Goal: Use online tool/utility: Utilize a website feature to perform a specific function

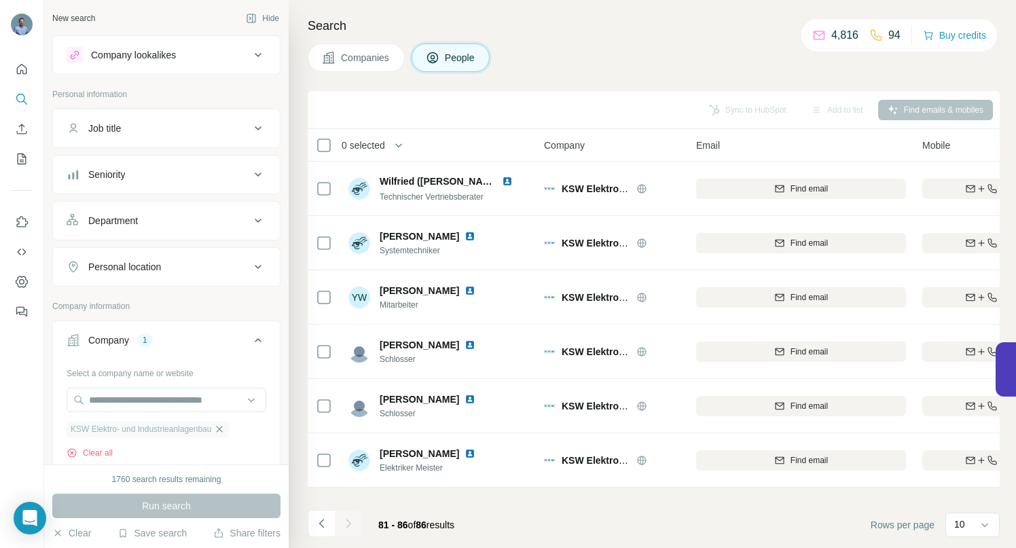
click at [225, 429] on icon "button" at bounding box center [219, 429] width 11 height 11
click at [208, 392] on input "text" at bounding box center [167, 400] width 200 height 24
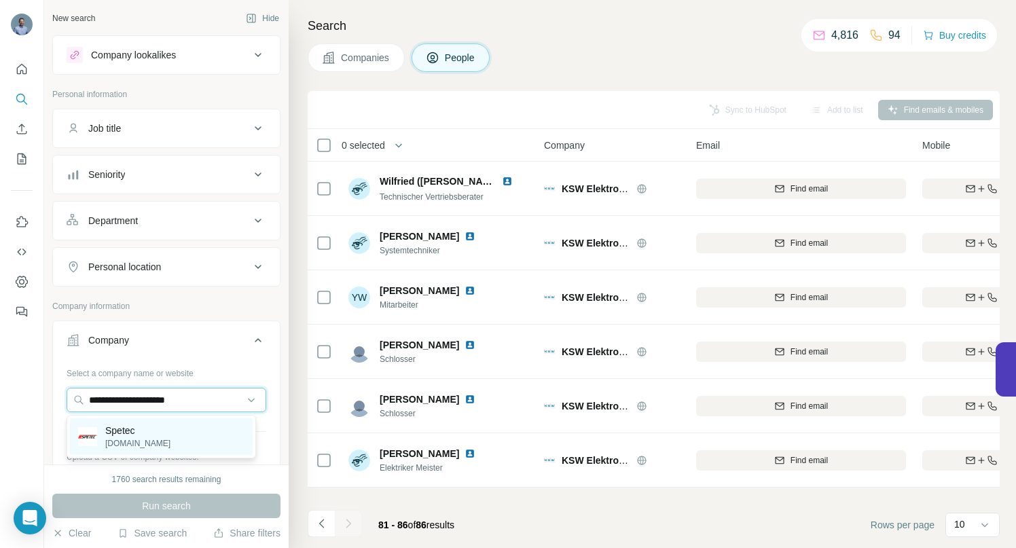
type input "**********"
click at [125, 435] on p "Spetec" at bounding box center [137, 431] width 65 height 14
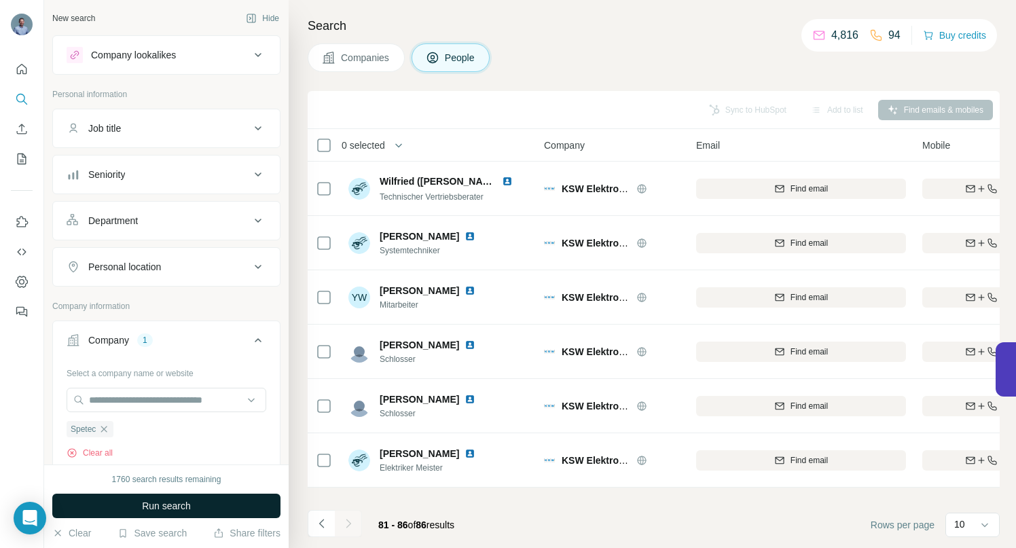
click at [192, 502] on button "Run search" at bounding box center [166, 506] width 228 height 24
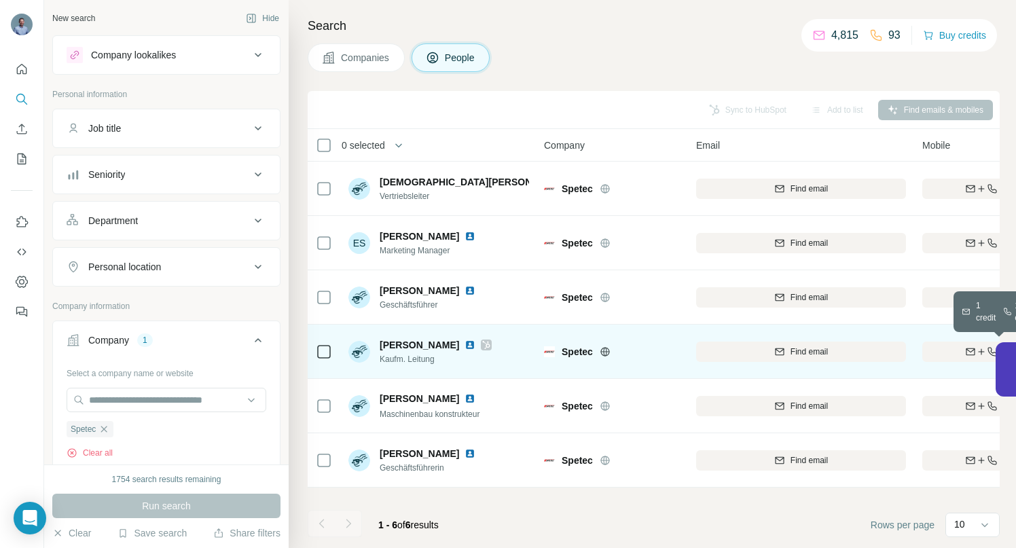
click at [940, 352] on div "Find both" at bounding box center [1001, 352] width 158 height 12
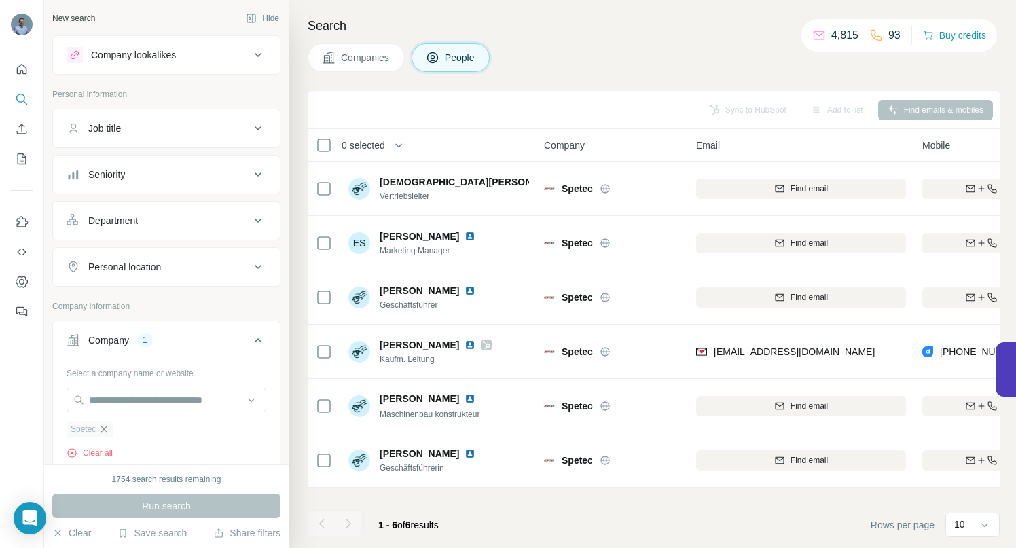
click at [107, 426] on icon "button" at bounding box center [103, 429] width 11 height 11
click at [117, 392] on input "text" at bounding box center [167, 400] width 200 height 24
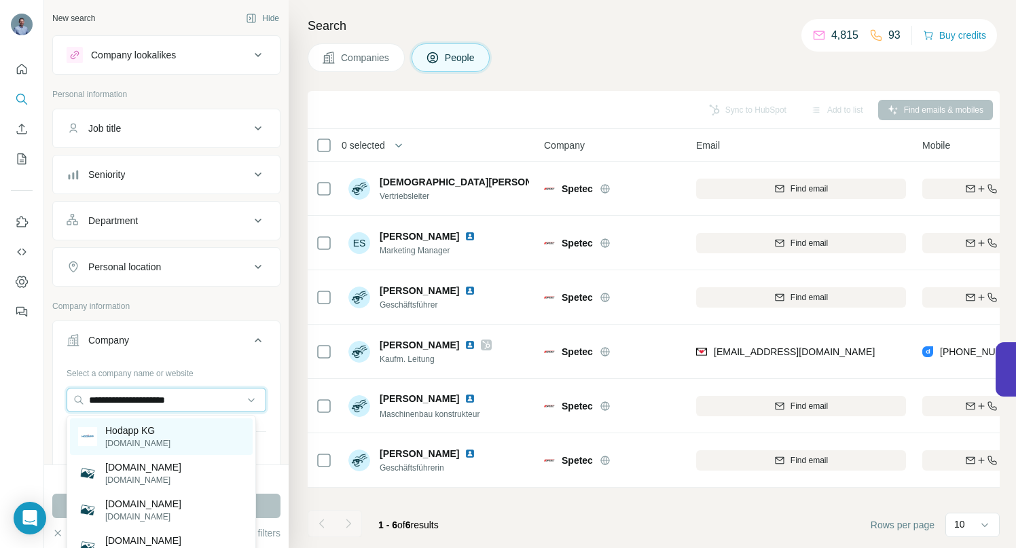
type input "**********"
click at [134, 433] on p "Hodapp KG" at bounding box center [137, 431] width 65 height 14
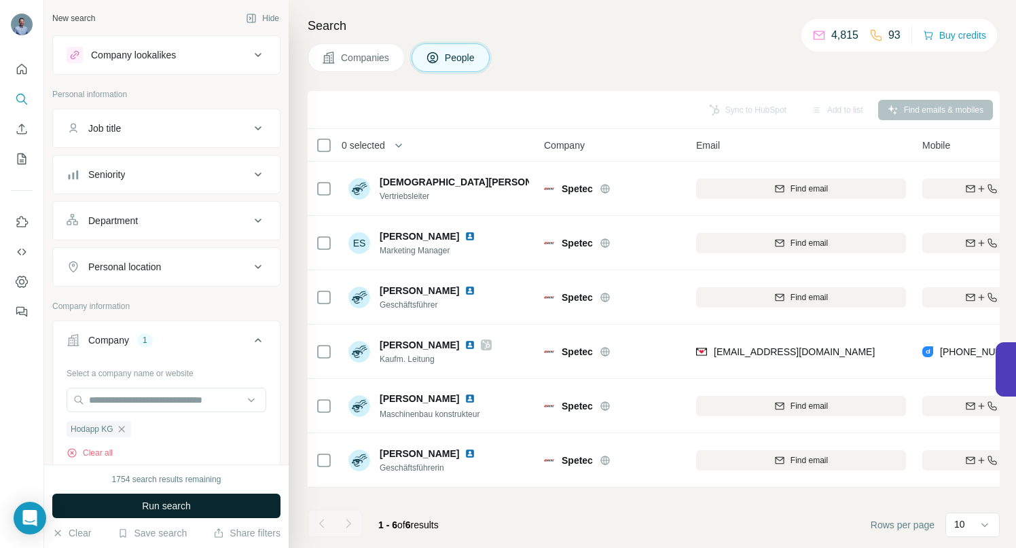
click at [168, 511] on span "Run search" at bounding box center [166, 506] width 49 height 14
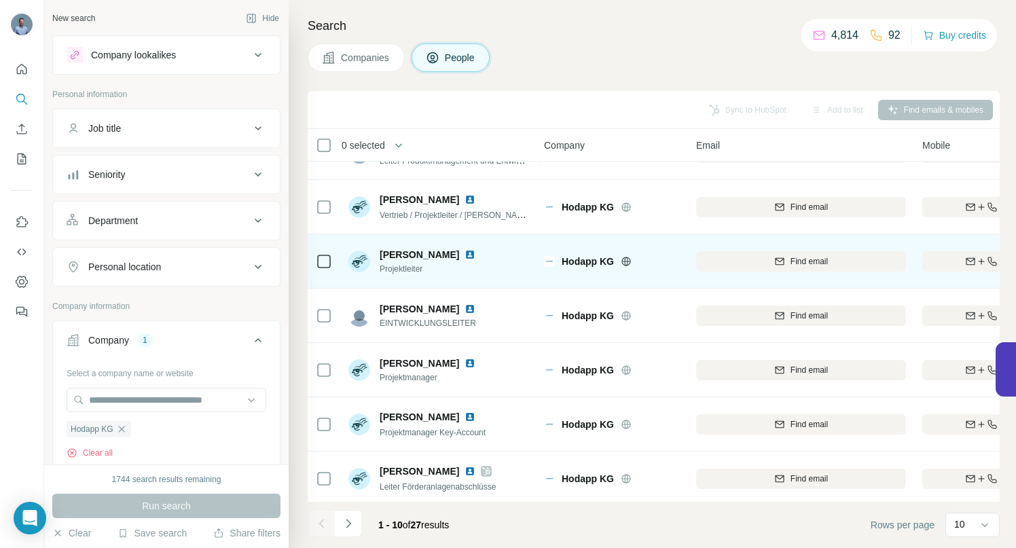
scroll to position [210, 0]
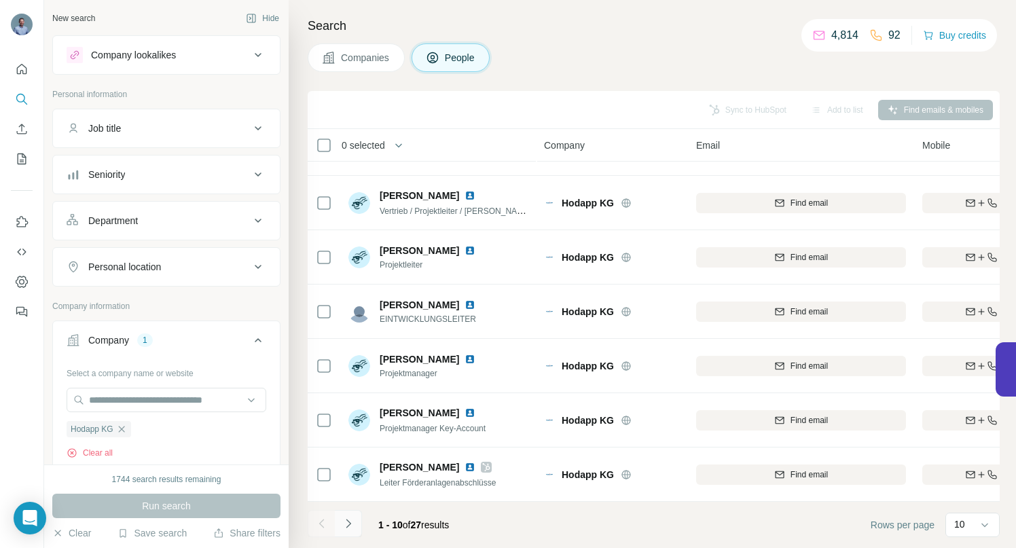
click at [354, 522] on icon "Navigate to next page" at bounding box center [349, 524] width 14 height 14
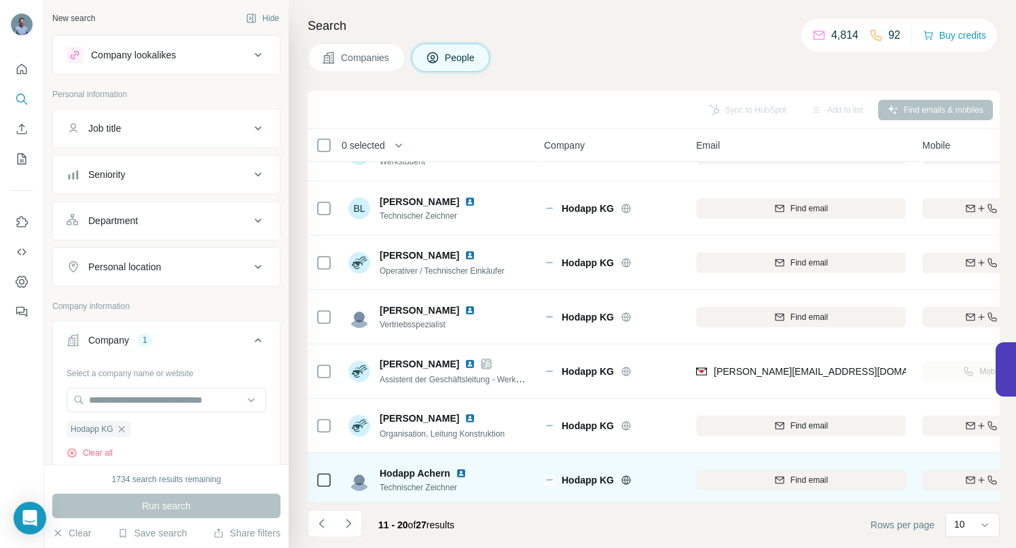
scroll to position [0, 0]
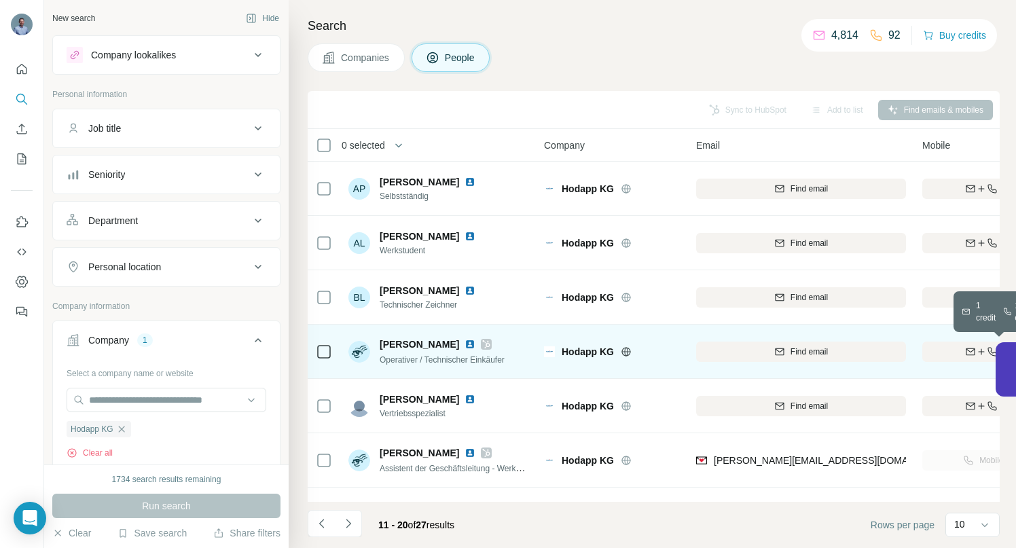
click at [968, 348] on icon "button" at bounding box center [970, 351] width 11 height 11
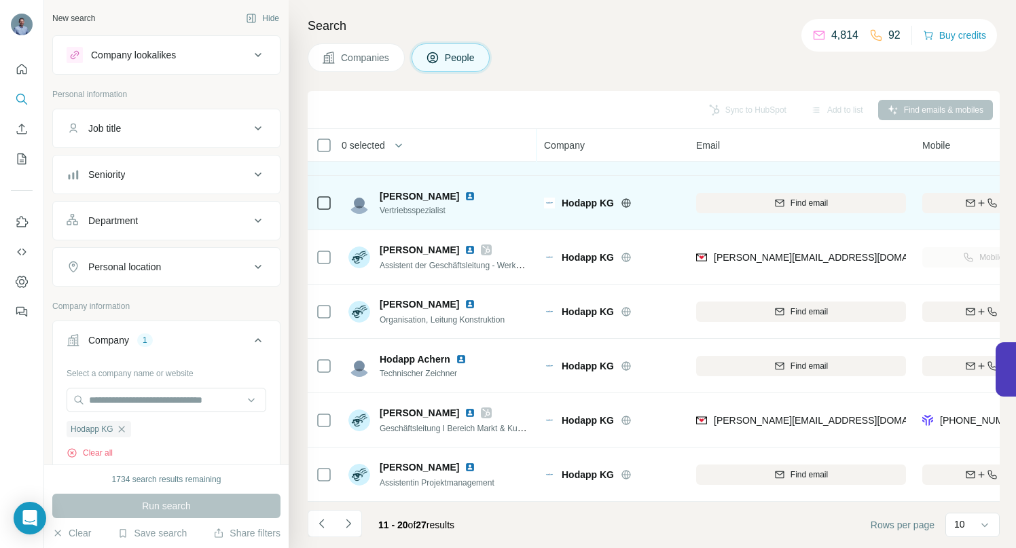
scroll to position [210, 0]
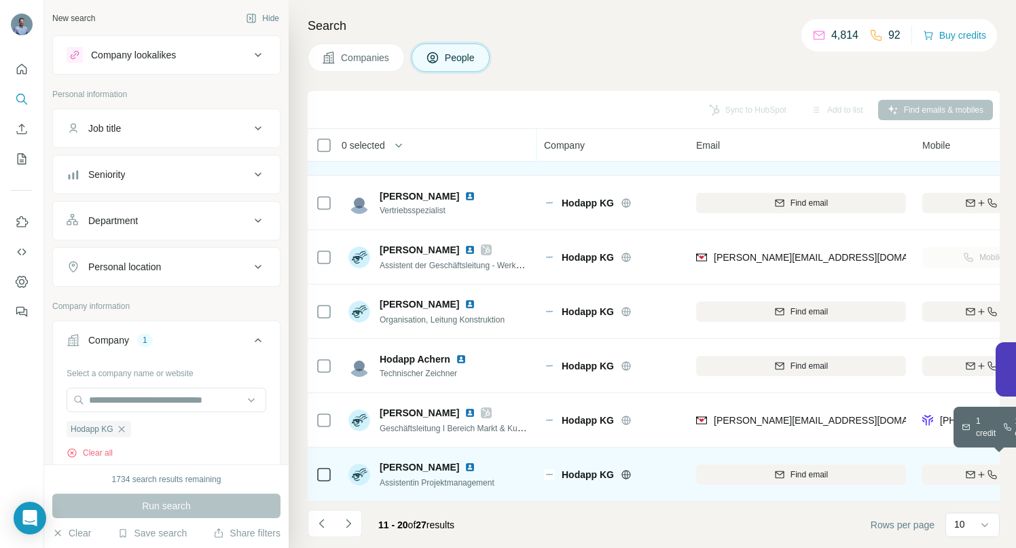
click at [970, 469] on icon "button" at bounding box center [970, 474] width 11 height 11
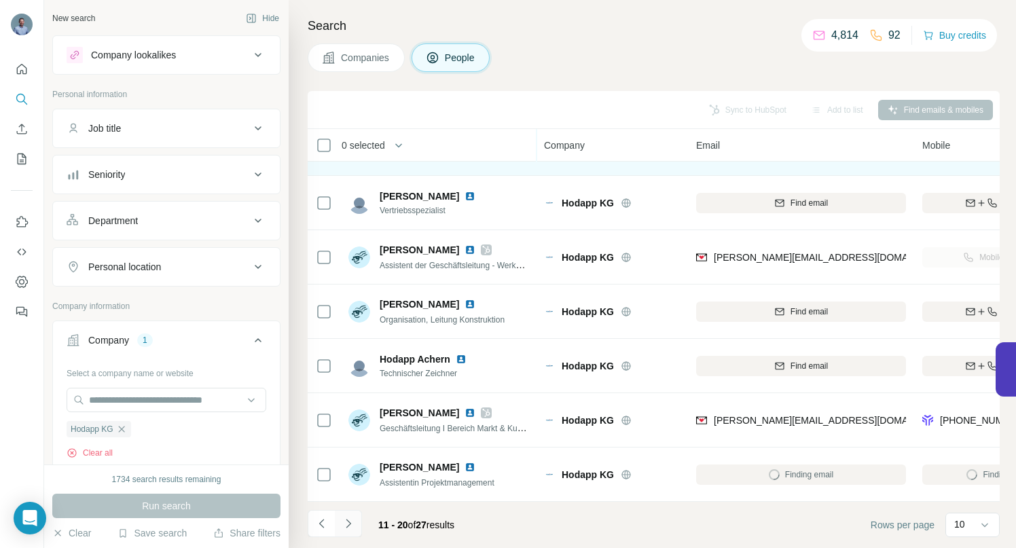
click at [348, 523] on icon "Navigate to next page" at bounding box center [349, 524] width 14 height 14
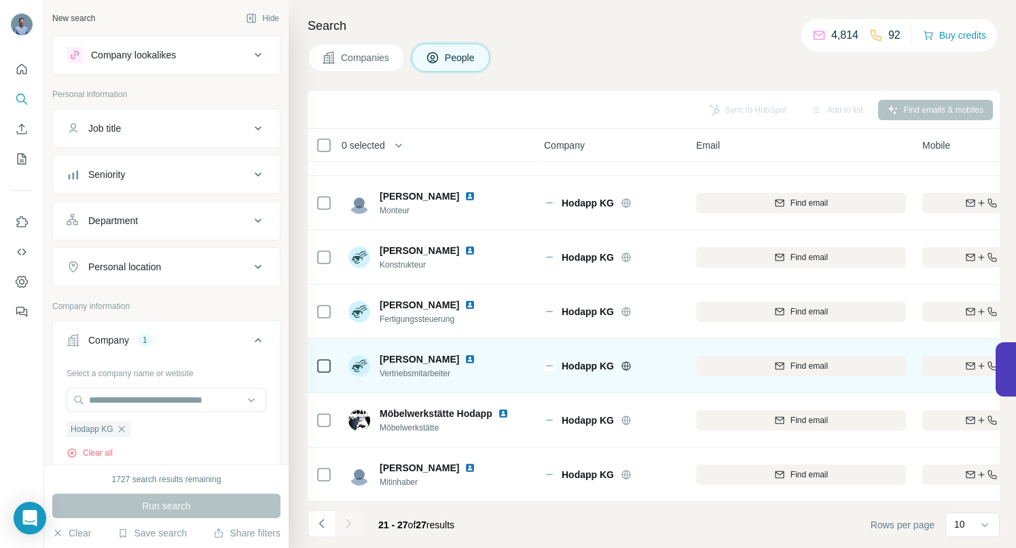
scroll to position [48, 0]
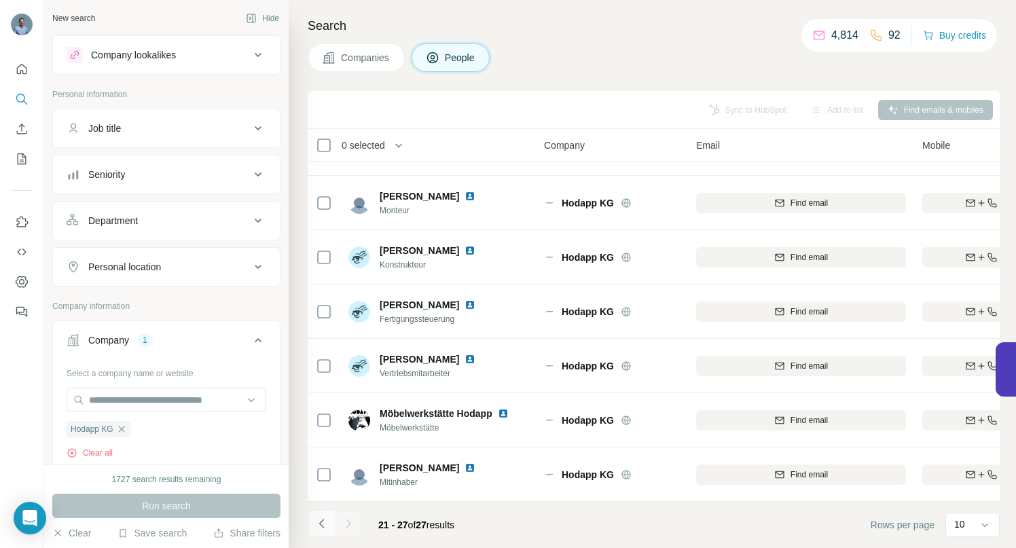
click at [326, 524] on icon "Navigate to previous page" at bounding box center [322, 524] width 14 height 14
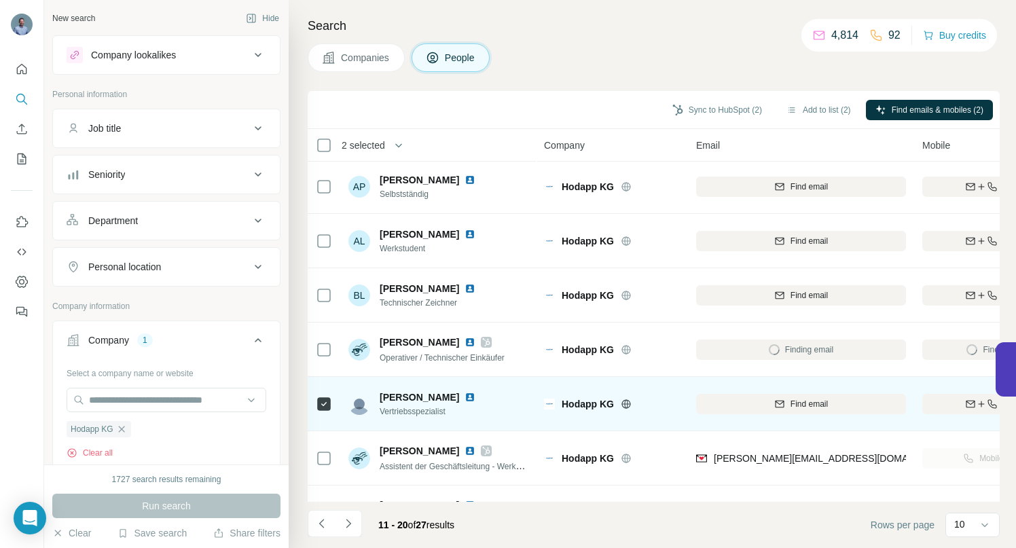
scroll to position [0, 0]
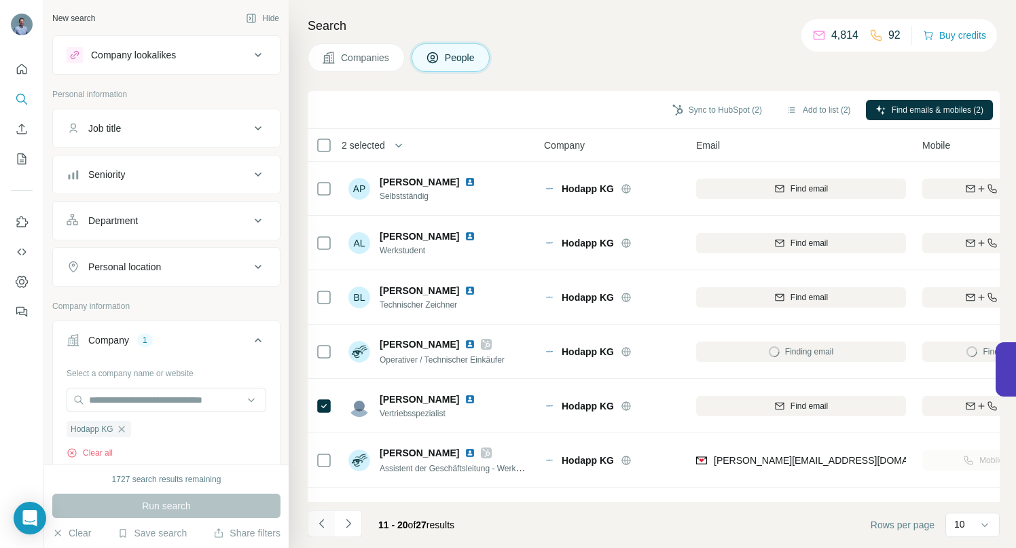
click at [321, 525] on icon "Navigate to previous page" at bounding box center [320, 523] width 5 height 9
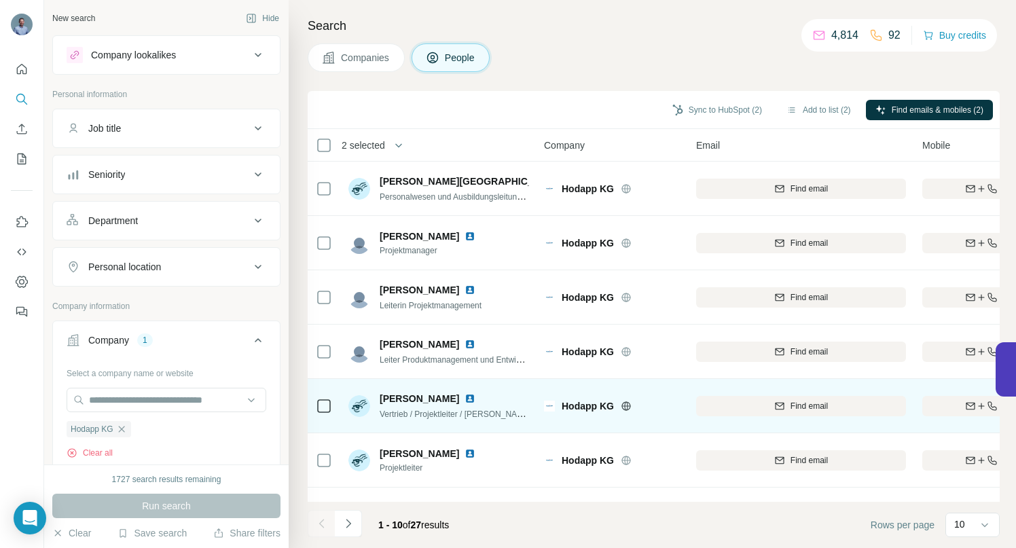
scroll to position [210, 0]
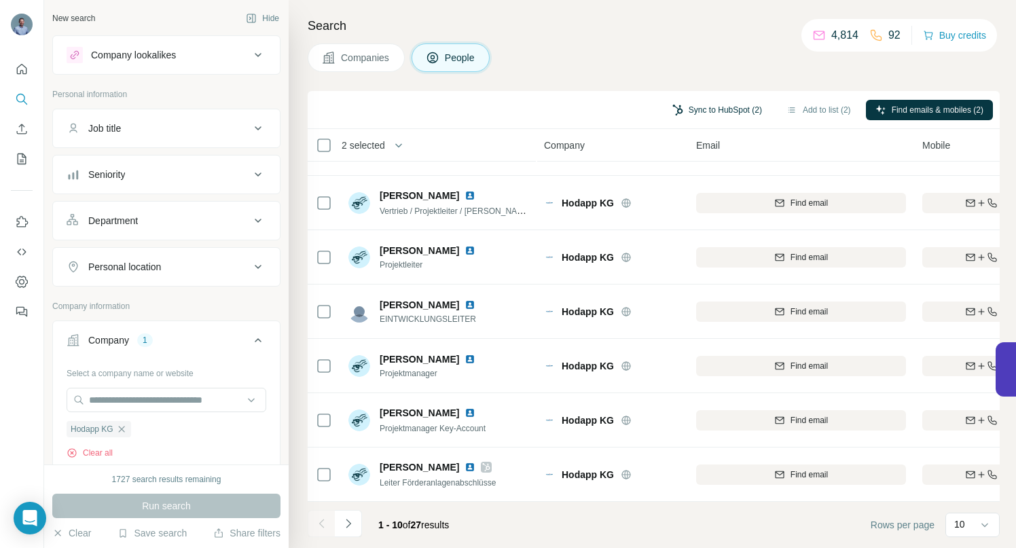
click at [686, 111] on button "Sync to HubSpot (2)" at bounding box center [717, 110] width 109 height 20
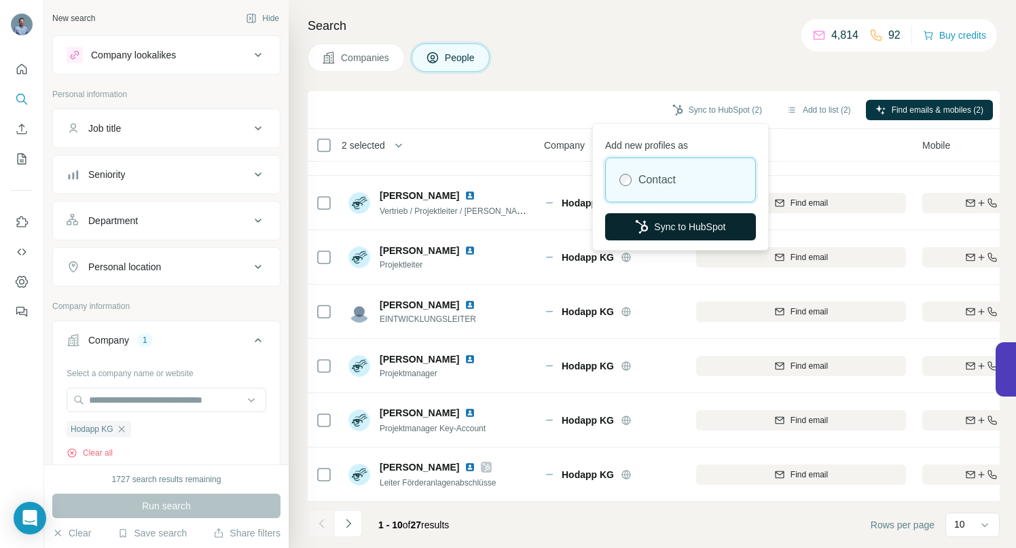
click at [663, 227] on button "Sync to HubSpot" at bounding box center [680, 226] width 151 height 27
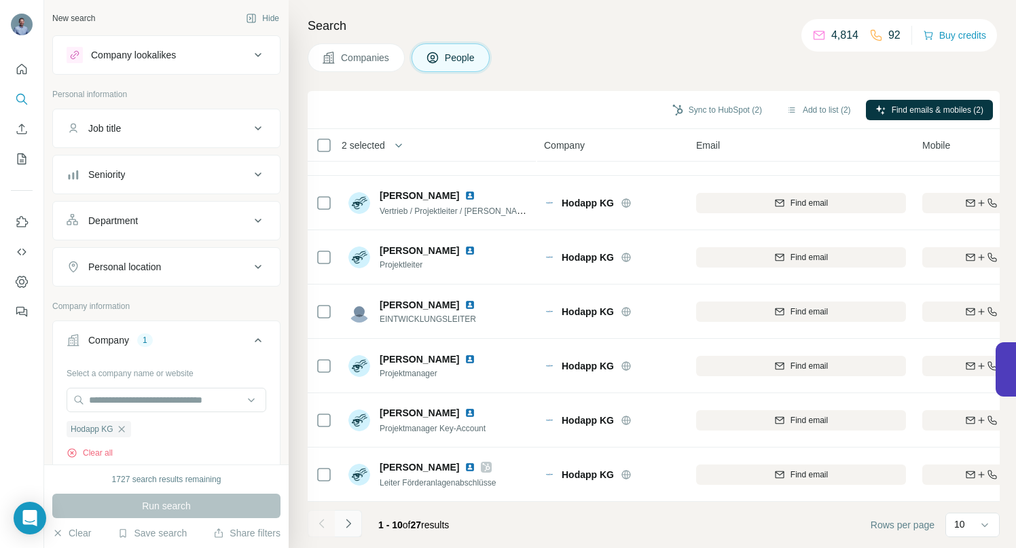
click at [350, 517] on icon "Navigate to next page" at bounding box center [349, 524] width 14 height 14
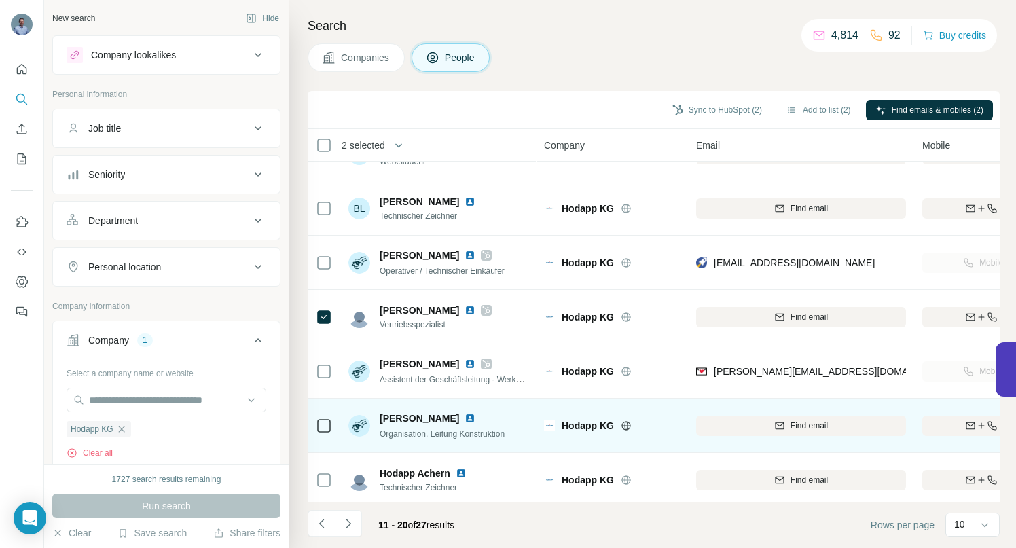
scroll to position [0, 0]
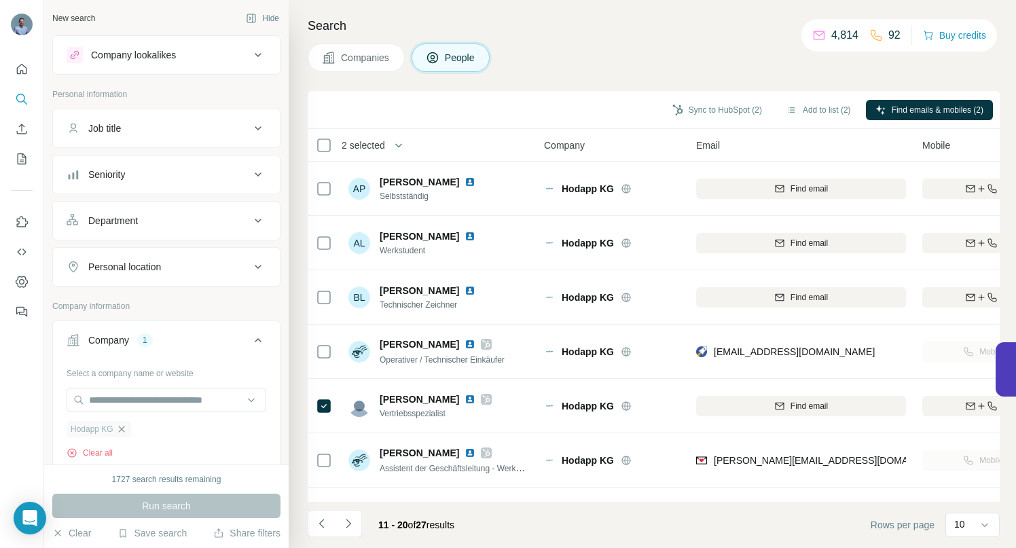
click at [123, 429] on icon "button" at bounding box center [121, 429] width 6 height 6
click at [124, 399] on input "text" at bounding box center [167, 400] width 200 height 24
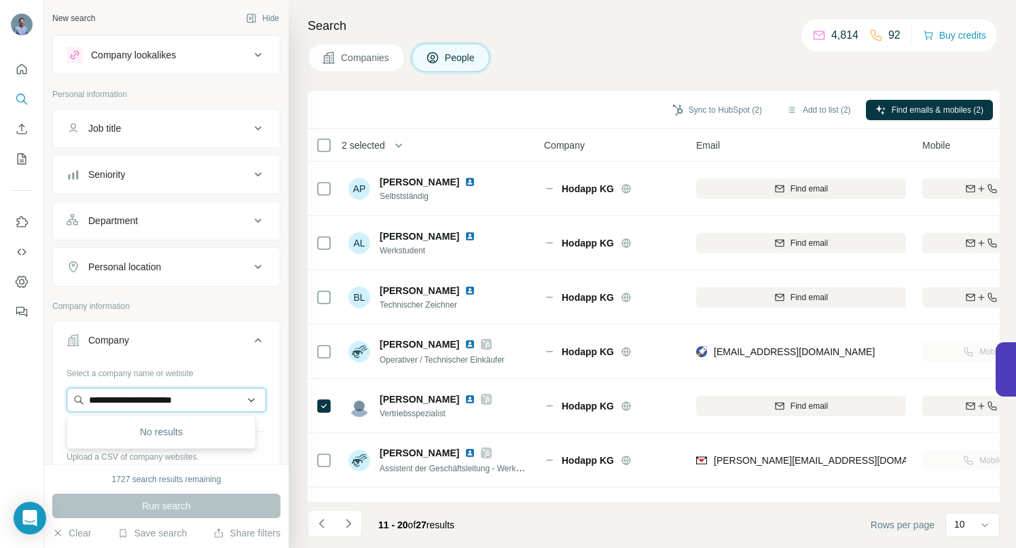
drag, startPoint x: 216, startPoint y: 403, endPoint x: 163, endPoint y: 402, distance: 53.0
click at [163, 402] on input "**********" at bounding box center [167, 400] width 200 height 24
drag, startPoint x: 172, startPoint y: 397, endPoint x: 130, endPoint y: 399, distance: 42.9
click at [130, 399] on input "**********" at bounding box center [167, 400] width 200 height 24
drag, startPoint x: 148, startPoint y: 397, endPoint x: 71, endPoint y: 399, distance: 76.7
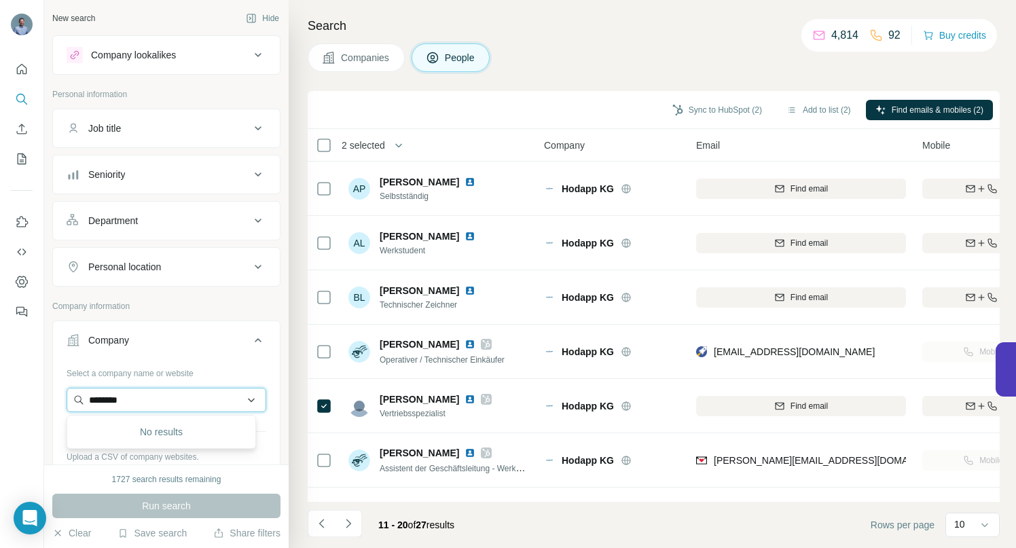
click at [75, 399] on input "*******" at bounding box center [167, 400] width 200 height 24
paste input "*****"
drag, startPoint x: 202, startPoint y: 398, endPoint x: 67, endPoint y: 400, distance: 135.8
click at [67, 399] on input "**********" at bounding box center [167, 400] width 200 height 24
paste input "**********"
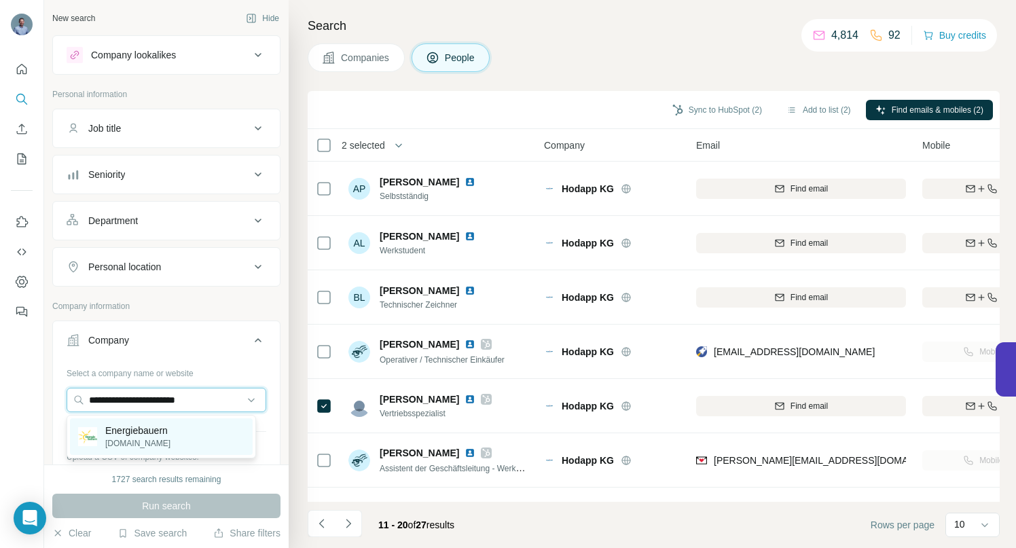
type input "**********"
click at [149, 443] on p "[DOMAIN_NAME]" at bounding box center [137, 443] width 65 height 12
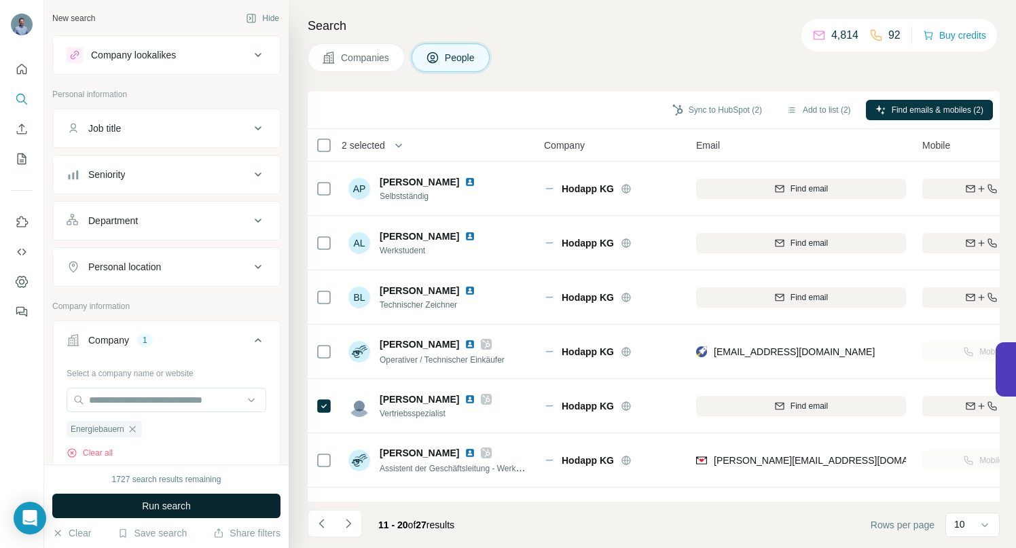
click at [169, 507] on span "Run search" at bounding box center [166, 506] width 49 height 14
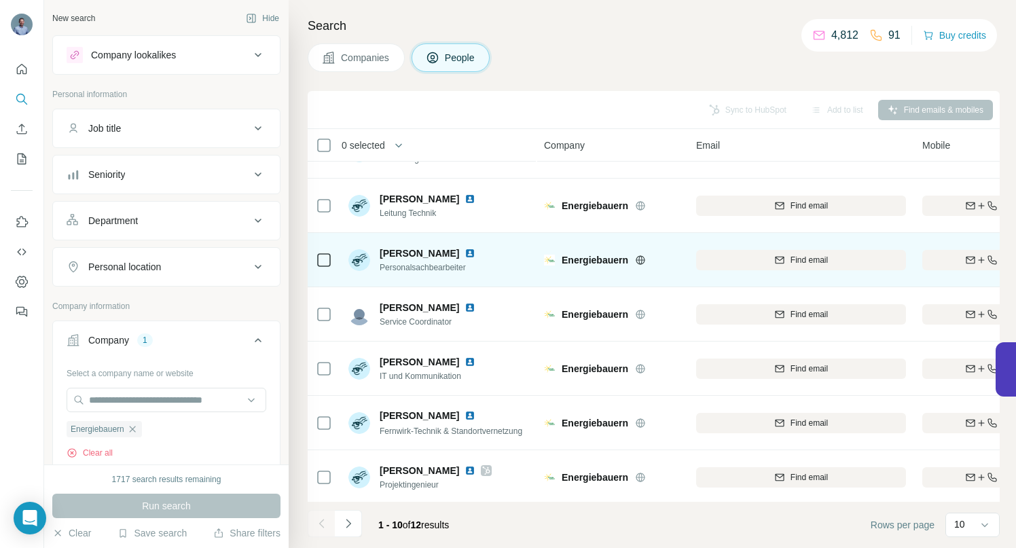
scroll to position [210, 0]
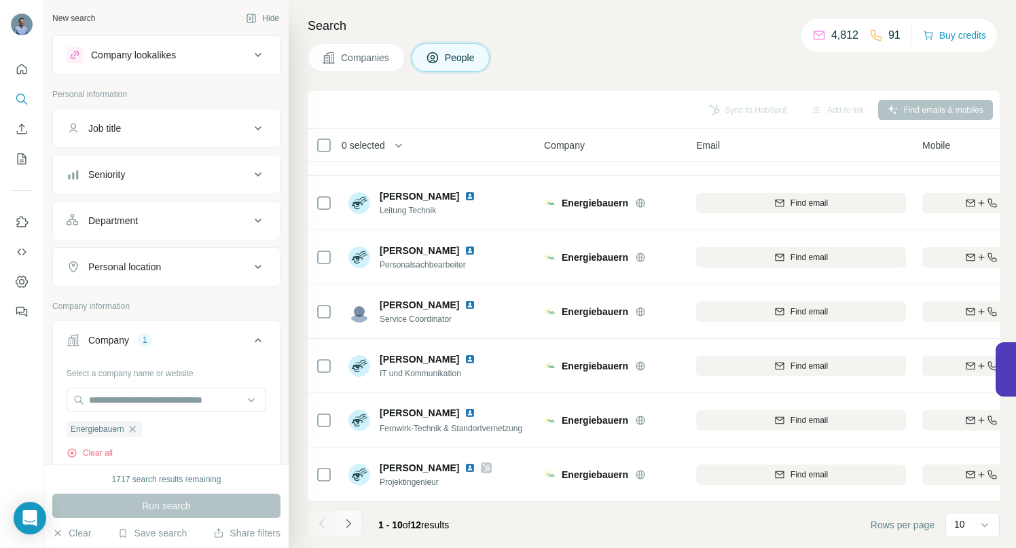
click at [353, 523] on icon "Navigate to next page" at bounding box center [349, 524] width 14 height 14
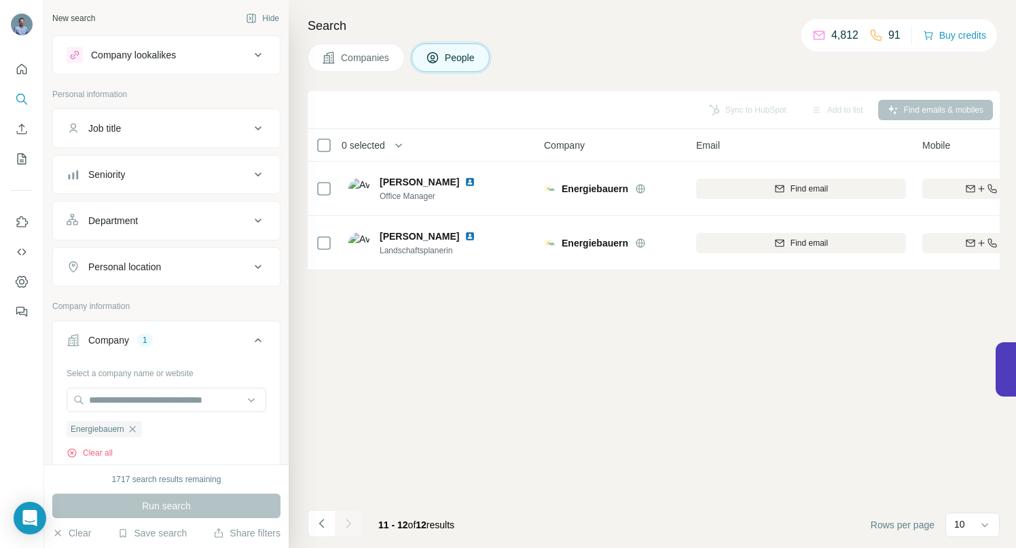
scroll to position [0, 0]
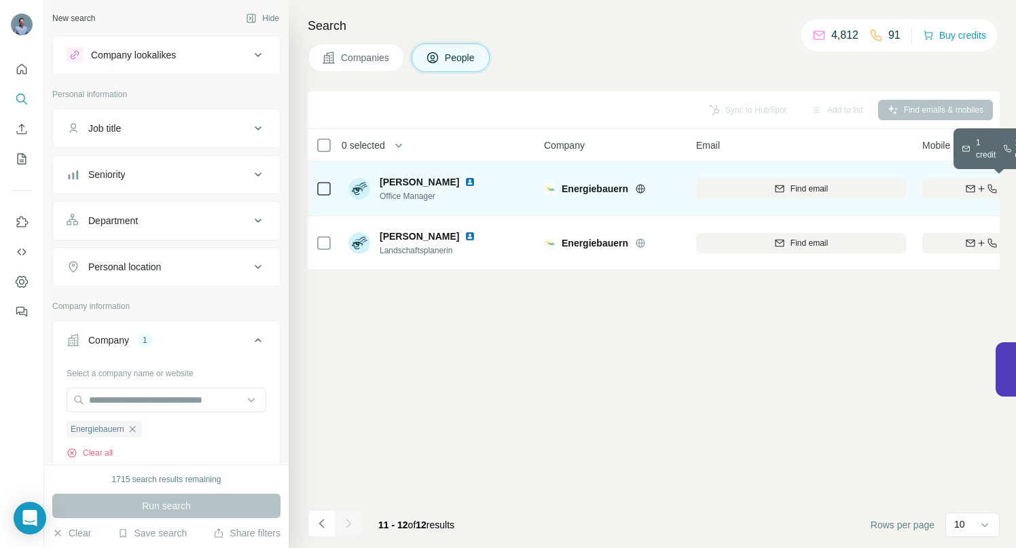
click at [948, 189] on div "Find both" at bounding box center [1001, 189] width 158 height 12
click at [464, 183] on img at bounding box center [469, 182] width 11 height 11
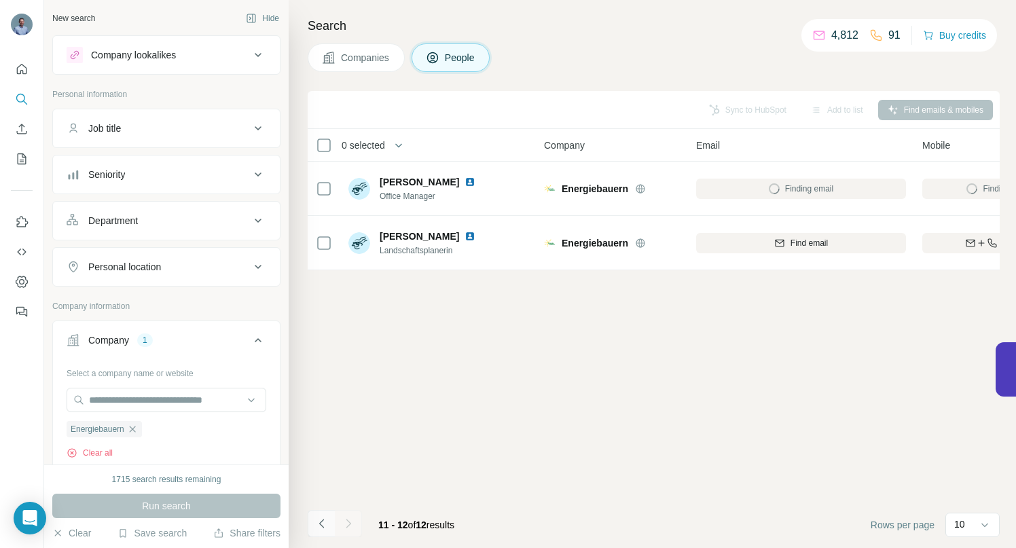
click at [323, 522] on icon "Navigate to previous page" at bounding box center [322, 524] width 14 height 14
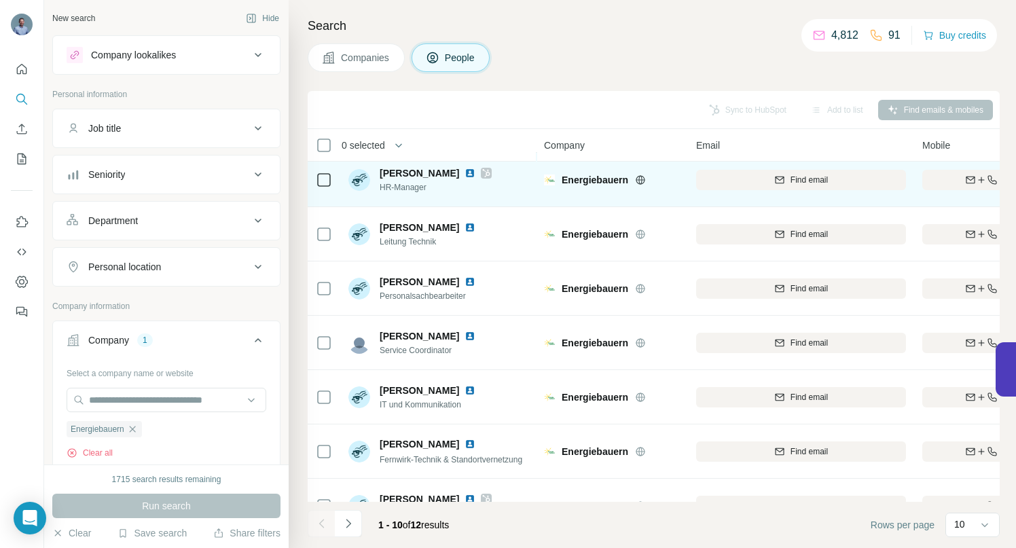
scroll to position [210, 0]
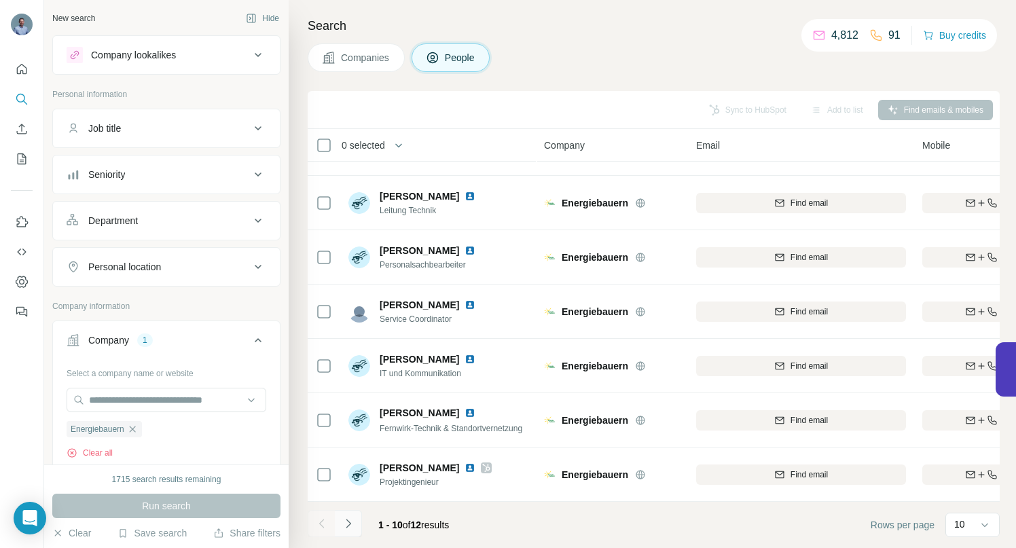
click at [353, 524] on icon "Navigate to next page" at bounding box center [349, 524] width 14 height 14
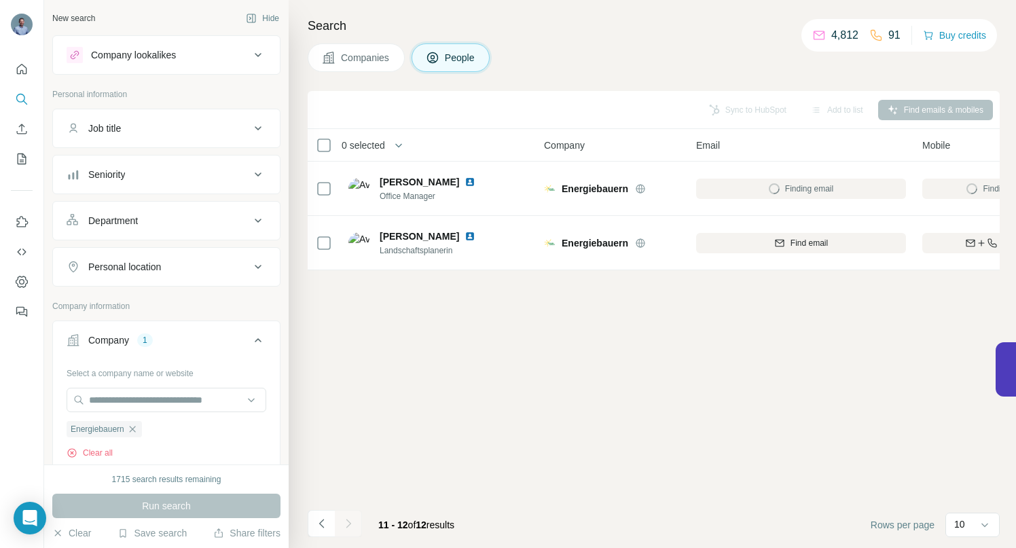
scroll to position [0, 0]
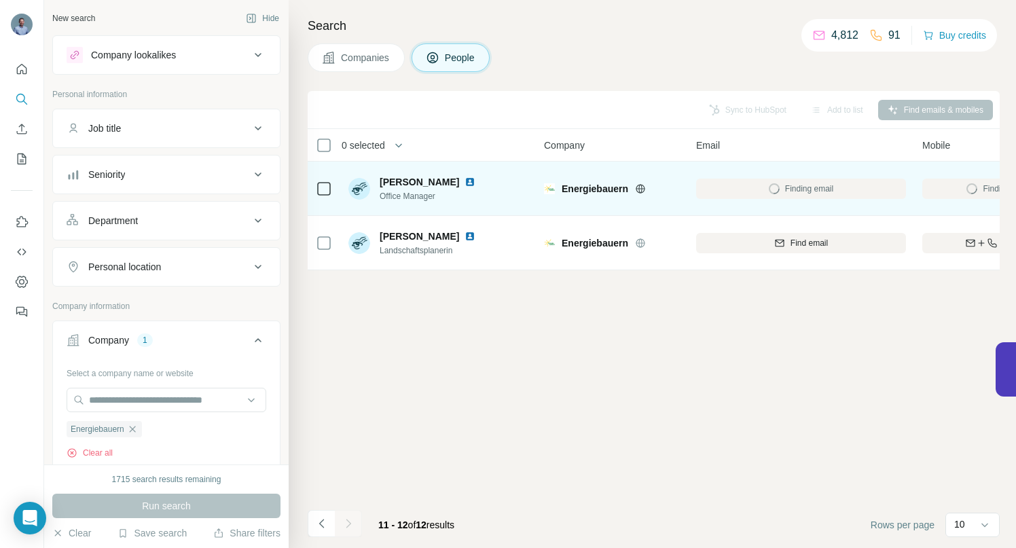
click at [464, 181] on img at bounding box center [469, 182] width 11 height 11
